Goal: Navigation & Orientation: Go to known website

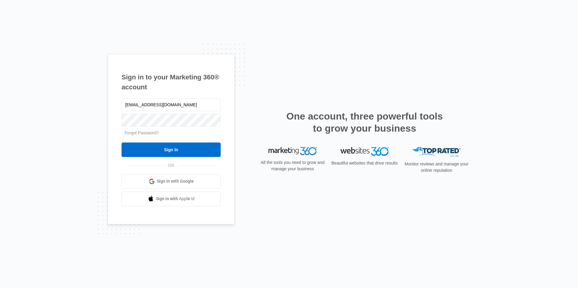
click at [500, 143] on div "Sign in to your Marketing 360® account [EMAIL_ADDRESS][DOMAIN_NAME] Forgot Pass…" at bounding box center [289, 144] width 578 height 288
click at [175, 145] on input "Sign In" at bounding box center [171, 150] width 99 height 15
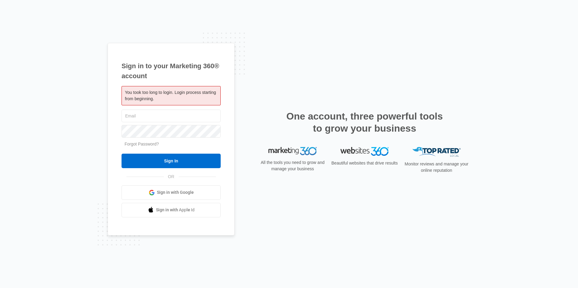
type input "[EMAIL_ADDRESS][DOMAIN_NAME]"
click at [179, 162] on input "Sign In" at bounding box center [171, 161] width 99 height 15
